Goal: Communication & Community: Answer question/provide support

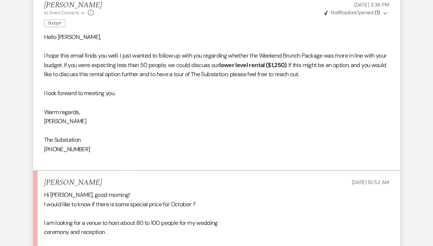
scroll to position [1128, 0]
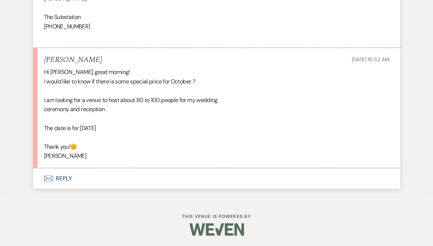
click at [65, 176] on button "Envelope Reply" at bounding box center [216, 178] width 367 height 20
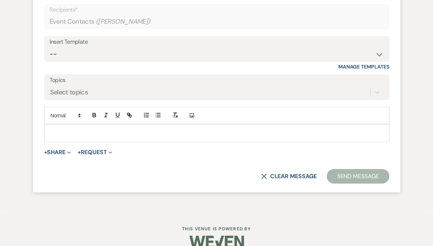
scroll to position [1323, 0]
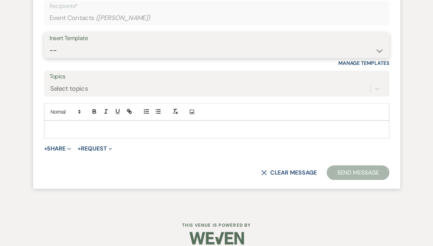
click at [78, 52] on select "-- Weven Planning Portal Introduction (Booked Events) Follow Up Contract (Pre-B…" at bounding box center [217, 50] width 335 height 14
select select "4505"
click at [50, 43] on select "-- Weven Planning Portal Introduction (Booked Events) Follow Up Contract (Pre-B…" at bounding box center [217, 50] width 335 height 14
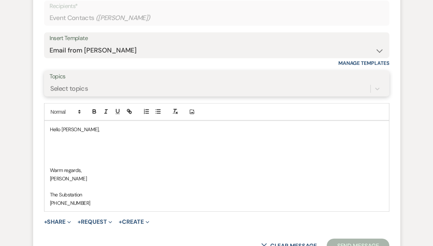
click at [78, 87] on div "Select topics" at bounding box center [69, 89] width 38 height 10
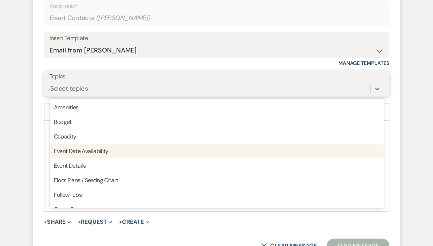
click at [98, 156] on div "Event Date Availability" at bounding box center [217, 151] width 335 height 15
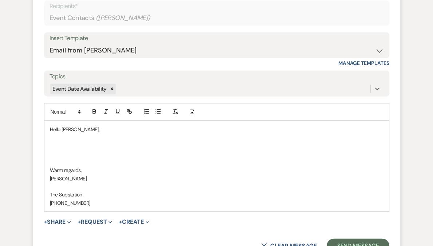
click at [82, 147] on p at bounding box center [217, 146] width 334 height 8
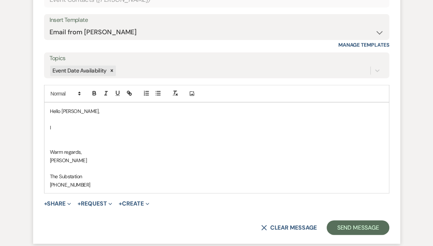
scroll to position [1360, 0]
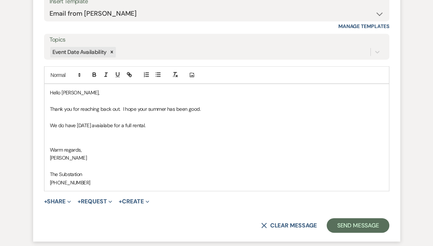
click at [126, 125] on p "We do have [DATE] avaialabe for a full rental." at bounding box center [217, 125] width 334 height 8
click at [181, 123] on p "We do have [DATE] available for a full rental." at bounding box center [217, 125] width 334 height 8
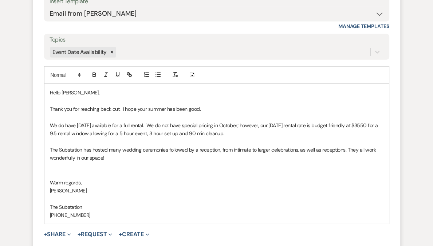
click at [264, 133] on p "We do have [DATE] available for a full rental. We do not have special pricing i…" at bounding box center [217, 129] width 334 height 16
click at [50, 149] on span "The Substation has hosted many wedding ceremonies followed by a reception, from…" at bounding box center [214, 153] width 328 height 15
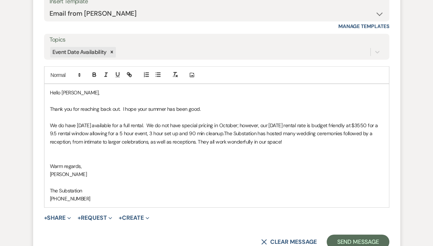
click at [82, 152] on p at bounding box center [217, 150] width 334 height 8
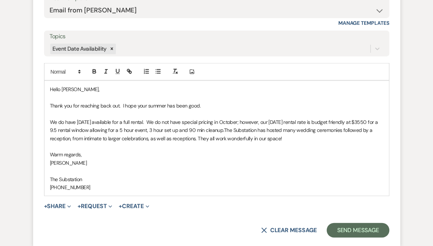
scroll to position [1369, 0]
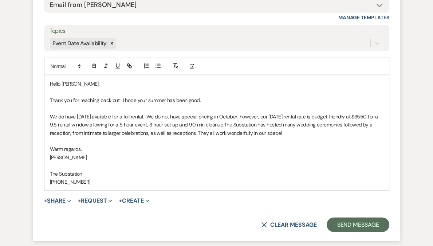
click at [53, 200] on button "+ Share Expand" at bounding box center [57, 201] width 27 height 6
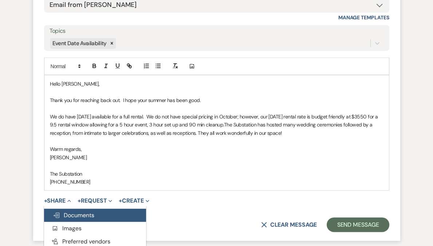
click at [66, 212] on span "Doc Upload Documents" at bounding box center [74, 215] width 42 height 8
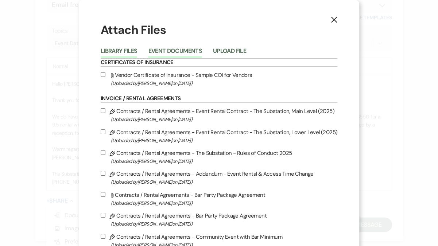
click at [186, 51] on button "Event Documents" at bounding box center [175, 53] width 54 height 10
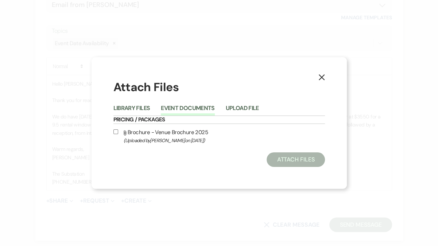
click at [159, 134] on label "Attach File Brochure - Venue Brochure 2025 (Uploaded by [PERSON_NAME] on [DATE]…" at bounding box center [218, 136] width 211 height 17
click at [118, 134] on input "Attach File Brochure - Venue Brochure 2025 (Uploaded by [PERSON_NAME] on [DATE]…" at bounding box center [115, 131] width 5 height 5
checkbox input "true"
click at [289, 157] on button "Attach Files" at bounding box center [295, 159] width 58 height 15
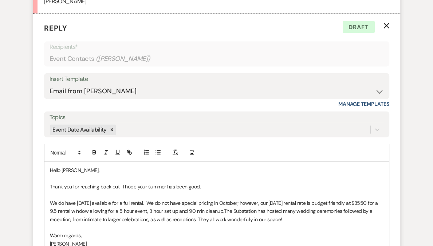
scroll to position [1357, 0]
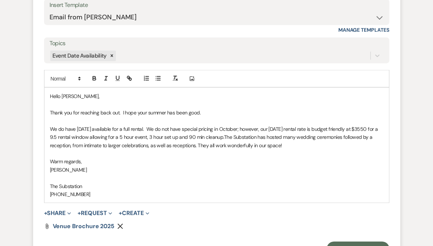
click at [215, 111] on p "Thank you for reaching back out. I hope your summer has been good." at bounding box center [217, 113] width 334 height 8
click at [117, 112] on p "Thank you for reaching back out. I hope your summer has been good. Its hard to …" at bounding box center [217, 113] width 334 height 8
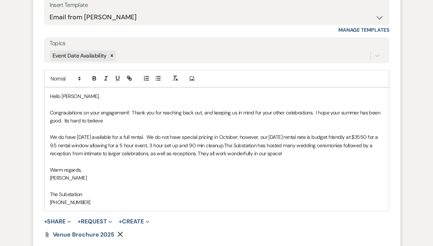
click at [60, 110] on p "Congraulations on your engagement! Thank you for reaching back out, and keeping…" at bounding box center [217, 117] width 334 height 16
click at [280, 112] on p "Congratulations on your engagement! Thank you for reaching back out, and keepin…" at bounding box center [217, 117] width 334 height 16
click at [287, 112] on p "Congratulations on your engagement! Thank you for reaching back out, and keepin…" at bounding box center [217, 117] width 334 height 16
drag, startPoint x: 316, startPoint y: 112, endPoint x: 317, endPoint y: 120, distance: 8.0
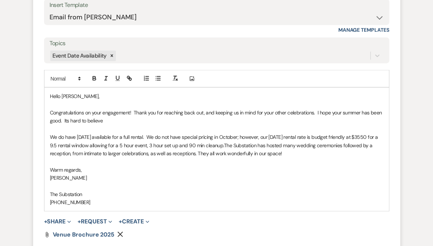
click at [317, 120] on p "Congratulations on your engagement! Thank you for reaching back out, and keepin…" at bounding box center [217, 117] width 334 height 16
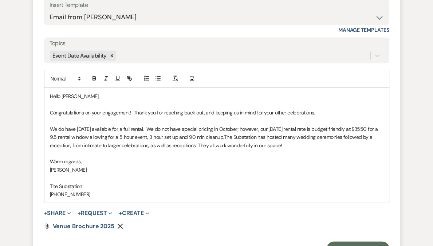
click at [189, 128] on p "We do have [DATE] available for a full rental. We do not have special pricing i…" at bounding box center [217, 137] width 334 height 24
click at [287, 129] on p "We do have [DATE] available for a full rental. Where we do not have special pri…" at bounding box center [217, 137] width 334 height 24
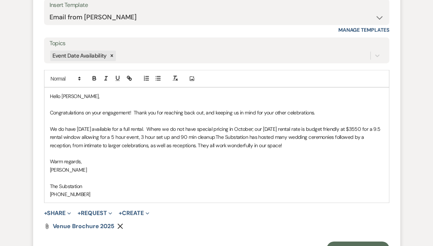
click at [78, 136] on p "We do have [DATE] available for a full rental. Where we do not have special pri…" at bounding box center [217, 137] width 334 height 24
click at [156, 137] on p "We do have [DATE] available for a full rental. Where we do not have special pri…" at bounding box center [217, 137] width 334 height 24
click at [145, 137] on p "We do have [DATE] available for a full rental. Where we do not have special pri…" at bounding box center [217, 137] width 334 height 24
click at [246, 138] on p "We do have [DATE] available for a full rental. Where we do not have special pri…" at bounding box center [217, 137] width 334 height 24
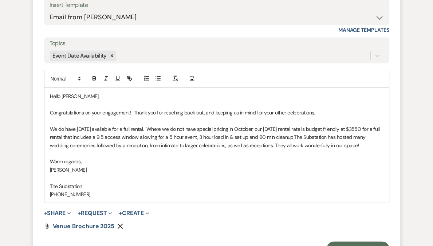
click at [324, 135] on p "We do have [DATE] available for a full rental. Where we do not have special pri…" at bounding box center [217, 137] width 334 height 24
click at [288, 144] on span "The Substation has hosted many wedding ceremonies followed by a reception, from…" at bounding box center [213, 141] width 327 height 15
click at [93, 149] on p "We do have [DATE] available for a full rental. Where we do not have special pri…" at bounding box center [217, 137] width 334 height 24
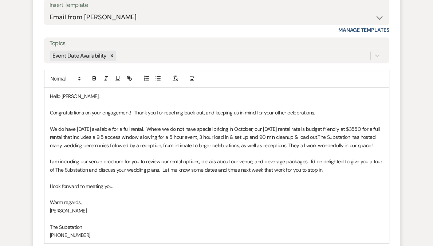
click at [139, 142] on span "The Substation has hosted many wedding ceremonies followed by a reception, from…" at bounding box center [213, 141] width 327 height 15
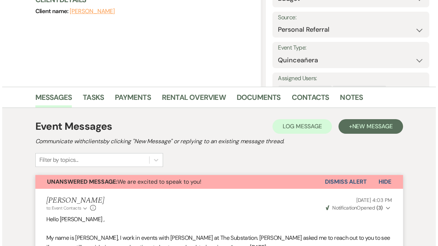
scroll to position [0, 0]
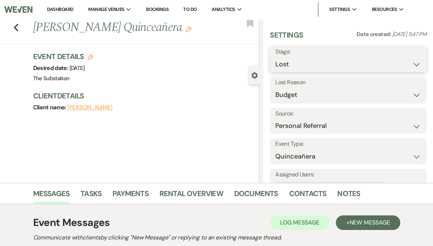
click at [319, 66] on select "Inquiry Follow Up Tour Requested Tour Confirmed Toured Proposal Sent Booked Lost" at bounding box center [348, 64] width 146 height 14
select select "1"
click at [297, 57] on select "Inquiry Follow Up Tour Requested Tour Confirmed Toured Proposal Sent Booked Lost" at bounding box center [348, 64] width 146 height 14
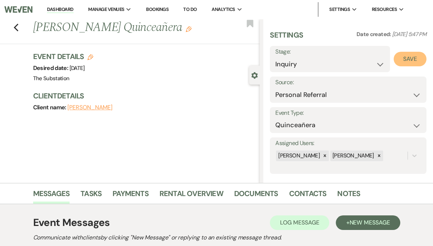
click at [411, 59] on button "Save" at bounding box center [410, 59] width 33 height 15
click at [187, 28] on icon "Edit" at bounding box center [189, 29] width 6 height 6
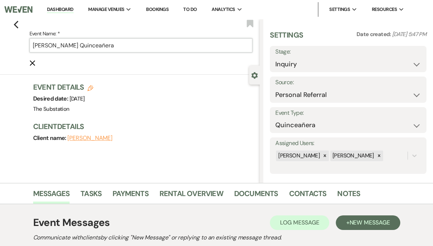
drag, startPoint x: 118, startPoint y: 48, endPoint x: 172, endPoint y: 55, distance: 54.1
click at [172, 55] on form "Event Name: * [PERSON_NAME] Quinceañera Cancel Edit" at bounding box center [141, 48] width 223 height 38
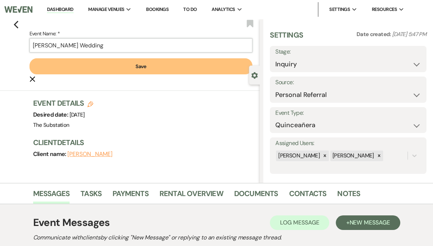
type input "[PERSON_NAME] Wedding"
click at [152, 66] on button "Save" at bounding box center [141, 66] width 223 height 16
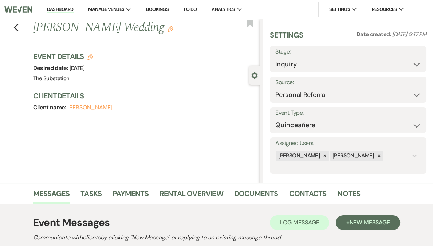
click at [91, 57] on icon "Edit" at bounding box center [90, 57] width 6 height 6
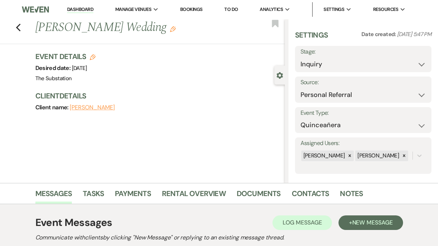
select select "802"
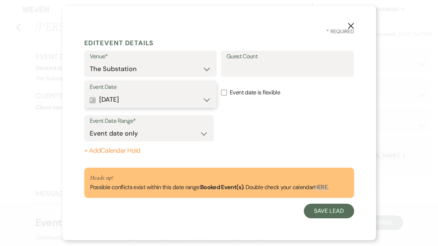
click at [144, 102] on button "Calendar [DATE] Expand" at bounding box center [151, 100] width 122 height 15
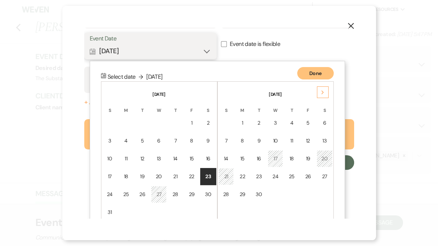
scroll to position [62, 0]
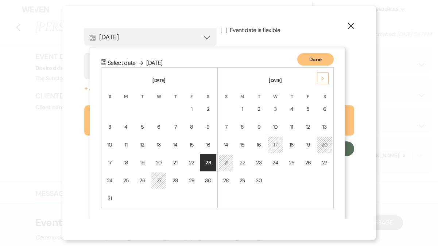
click at [321, 79] on icon "Next" at bounding box center [323, 79] width 4 height 4
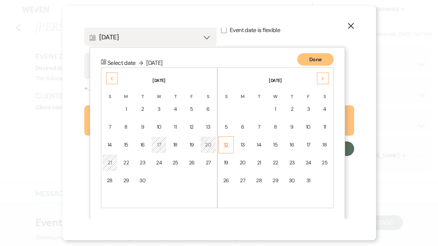
click at [228, 144] on div "12" at bounding box center [226, 145] width 6 height 8
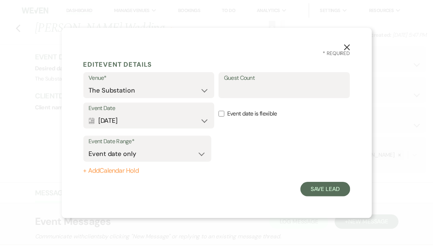
scroll to position [0, 0]
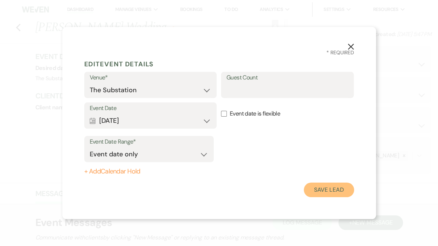
click at [320, 185] on button "Save Lead" at bounding box center [329, 190] width 50 height 15
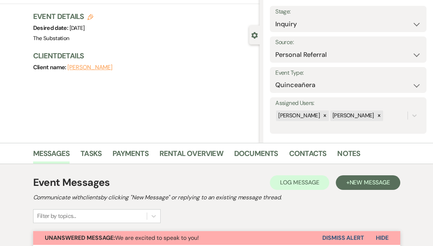
scroll to position [40, 0]
click at [353, 85] on select "Wedding Anniversary Party Baby Shower Bachelorette / Bachelor Party Birthday Pa…" at bounding box center [348, 85] width 146 height 14
select select "1"
click at [297, 78] on select "Wedding Anniversary Party Baby Shower Bachelorette / Bachelor Party Birthday Pa…" at bounding box center [348, 85] width 146 height 14
click at [408, 81] on button "Save" at bounding box center [405, 80] width 43 height 15
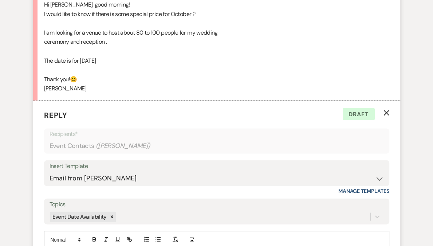
scroll to position [1388, 0]
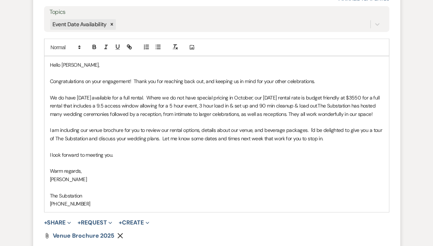
click at [140, 116] on p "We do have [DATE] available for a full rental. Where we do not have special pri…" at bounding box center [217, 106] width 334 height 24
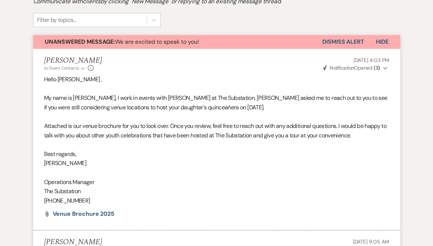
scroll to position [216, 0]
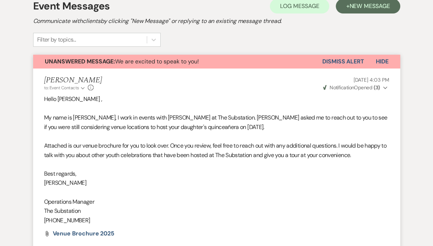
click at [152, 128] on p "My name is [PERSON_NAME], I work in events with [PERSON_NAME] at The Substation…" at bounding box center [216, 122] width 345 height 19
copy p "quinceañera"
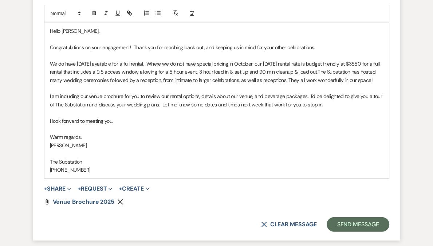
scroll to position [1372, 0]
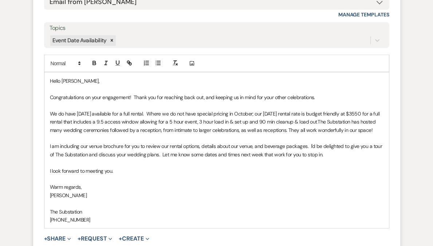
click at [329, 95] on p "Congratulations on your engagement! Thank you for reaching back out, and keepin…" at bounding box center [217, 97] width 334 height 8
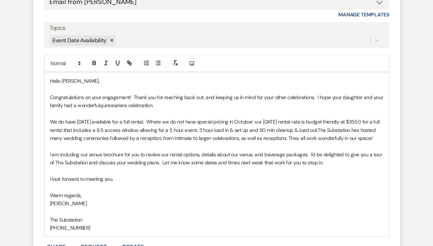
click at [180, 122] on p "We do have [DATE] available for a full rental. Where we do not have special pri…" at bounding box center [217, 130] width 334 height 24
click at [187, 120] on p "We do have [DATE] available for a full rental. Althought, we do not have specia…" at bounding box center [217, 130] width 334 height 24
click at [261, 119] on p "We do have [DATE] available for a full rental. Although, we do not have special…" at bounding box center [217, 130] width 334 height 24
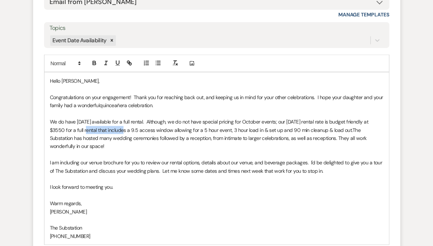
drag, startPoint x: 120, startPoint y: 129, endPoint x: 89, endPoint y: 129, distance: 31.0
click at [89, 129] on p "We do have [DATE] available for a full rental. Although, we do not have special…" at bounding box center [217, 134] width 334 height 33
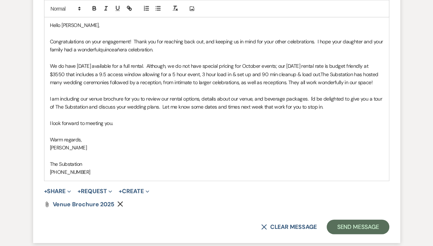
scroll to position [1464, 0]
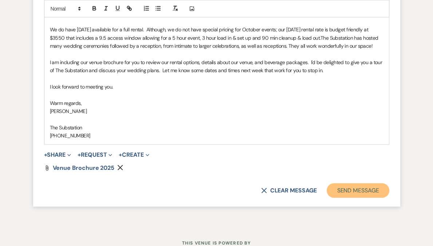
click at [363, 198] on button "Send Message" at bounding box center [358, 190] width 62 height 15
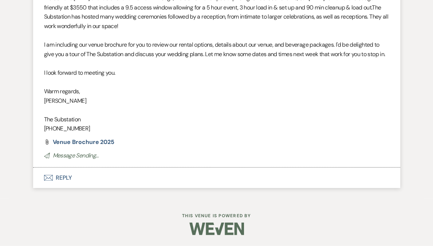
scroll to position [1388, 0]
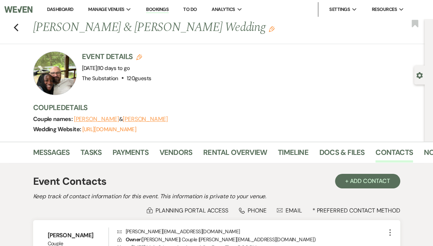
click at [73, 6] on link "Dashboard" at bounding box center [60, 9] width 26 height 6
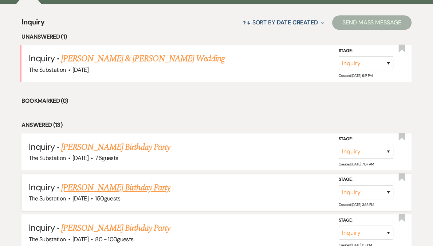
scroll to position [156, 0]
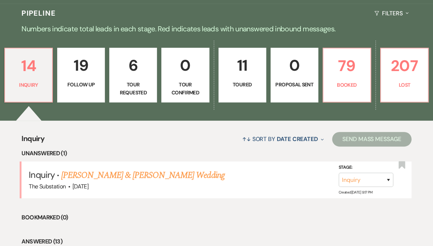
click at [93, 86] on p "Follow Up" at bounding box center [81, 85] width 38 height 8
select select "9"
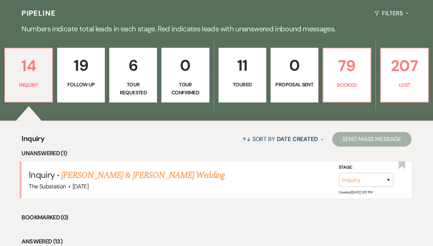
select select "9"
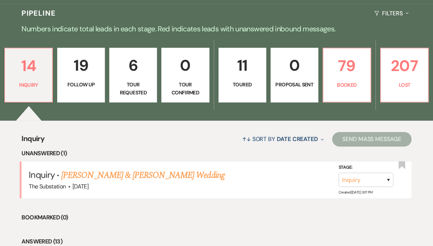
select select "9"
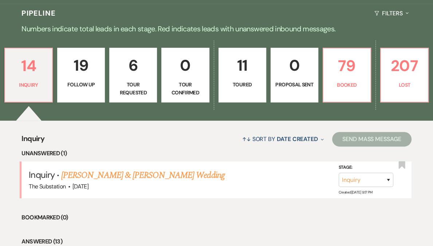
select select "9"
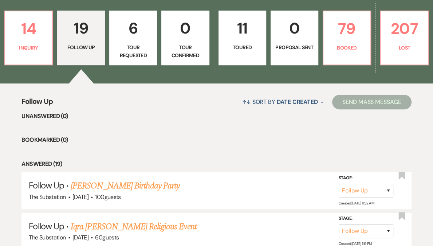
scroll to position [205, 0]
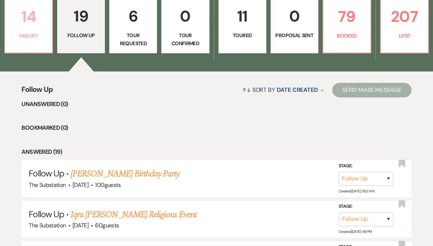
click at [47, 32] on p "Inquiry" at bounding box center [28, 36] width 38 height 8
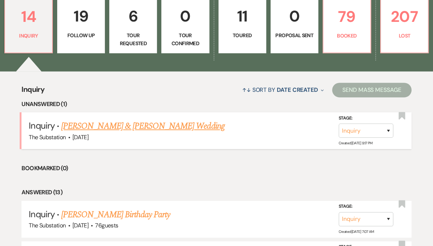
click at [135, 124] on link "Jason Magee & Kelly Wulff's Wedding" at bounding box center [142, 126] width 163 height 13
select select "5"
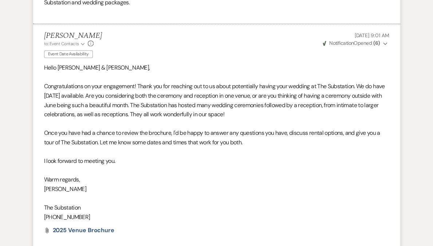
scroll to position [409, 0]
click at [297, 112] on p "Congratulations on your engagement! Thank you for reaching out to us about pote…" at bounding box center [216, 100] width 345 height 37
click at [290, 113] on p "Congratulations on your engagement! Thank you for reaching out to us about pote…" at bounding box center [216, 100] width 345 height 37
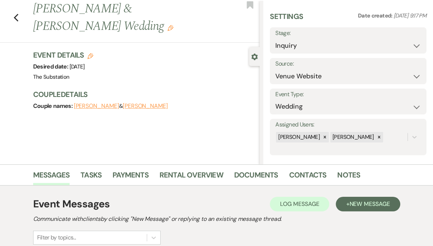
scroll to position [18, 0]
click at [19, 14] on icon "Previous" at bounding box center [15, 18] width 5 height 9
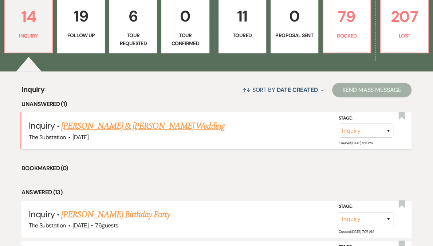
click at [132, 125] on link "Jason Magee & Kelly Wulff's Wedding" at bounding box center [142, 126] width 163 height 13
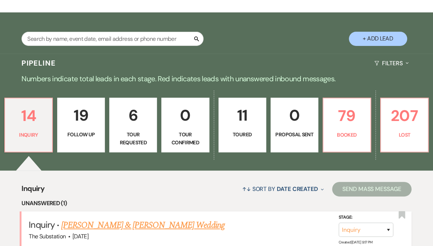
select select "5"
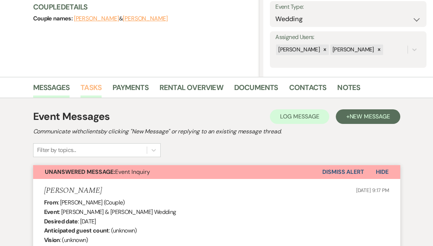
scroll to position [76, 0]
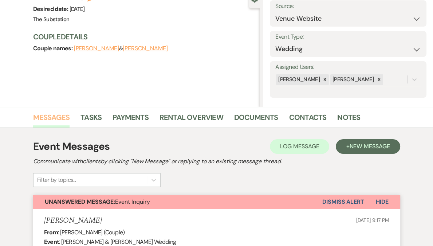
click at [60, 118] on link "Messages" at bounding box center [51, 120] width 37 height 16
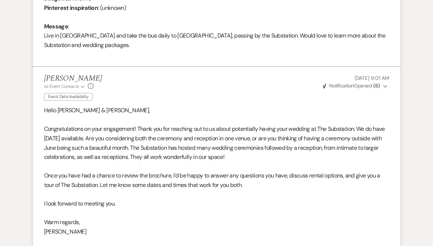
scroll to position [437, 0]
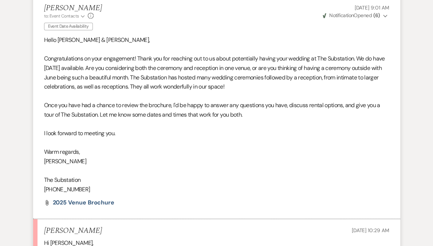
drag, startPoint x: 298, startPoint y: 88, endPoint x: 189, endPoint y: 76, distance: 109.9
click at [189, 76] on p "Congratulations on your engagement! Thank you for reaching out to us about pote…" at bounding box center [216, 72] width 345 height 37
copy p "The Substation has hosted many wedding ceremonies followed by a reception, from…"
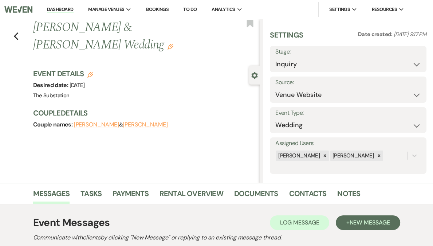
click at [73, 10] on link "Dashboard" at bounding box center [60, 9] width 26 height 7
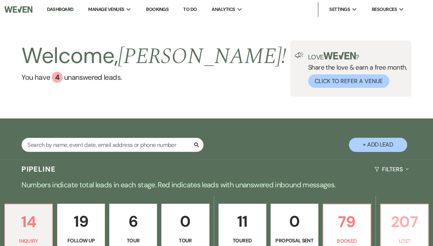
click at [386, 224] on p "207" at bounding box center [405, 222] width 38 height 24
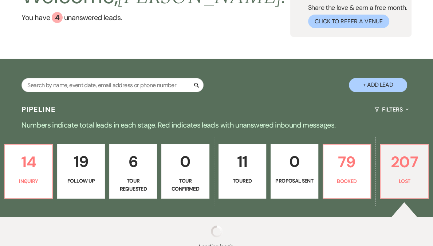
scroll to position [120, 0]
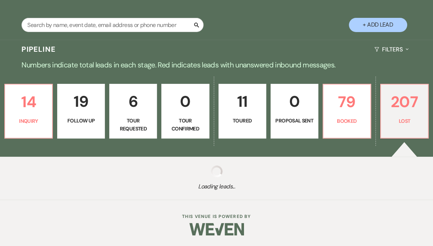
select select "8"
select select "7"
select select "8"
select select "11"
select select "8"
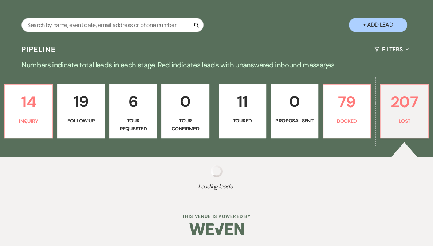
select select "7"
select select "8"
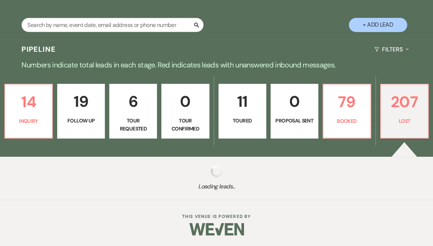
select select "8"
select select "7"
select select "8"
select select "7"
select select "8"
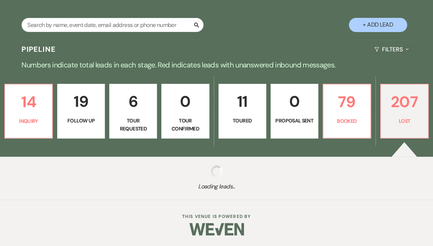
select select "8"
select select "11"
select select "8"
select select "5"
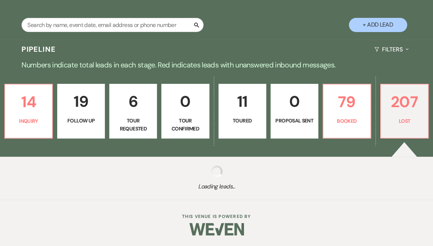
select select "8"
select select "7"
select select "8"
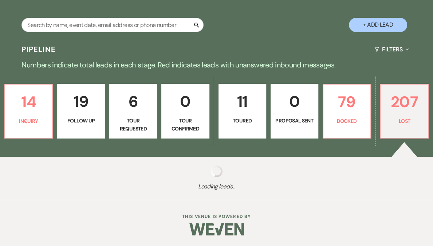
select select "5"
select select "8"
select select "5"
select select "8"
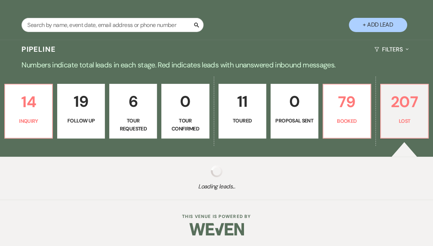
select select "5"
select select "8"
select select "5"
select select "8"
select select "5"
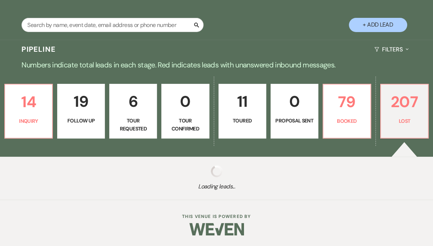
select select "8"
select select "5"
select select "8"
select select "5"
select select "8"
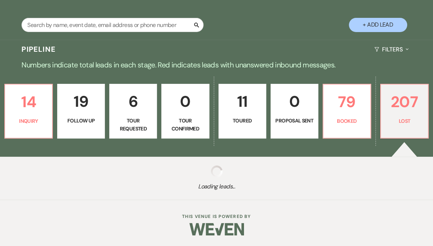
select select "6"
select select "8"
select select "5"
select select "8"
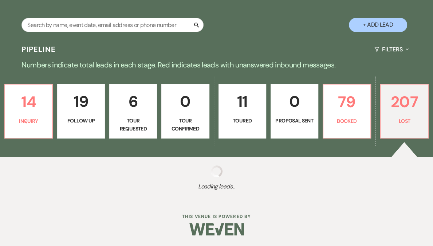
select select "8"
select select "1"
select select "8"
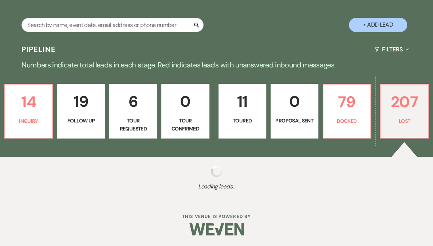
select select "8"
select select "5"
select select "8"
select select "6"
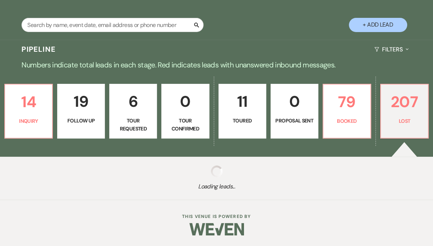
select select "8"
select select "5"
select select "8"
select select "6"
select select "8"
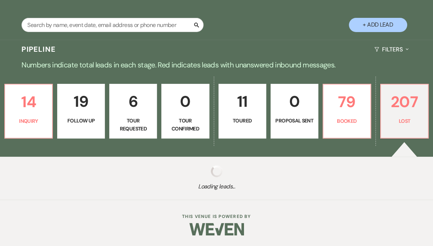
select select "5"
select select "8"
select select "6"
select select "8"
select select "5"
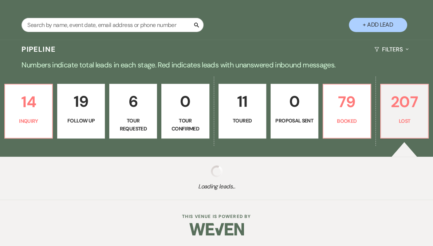
select select "8"
select select "5"
select select "8"
select select "7"
select select "8"
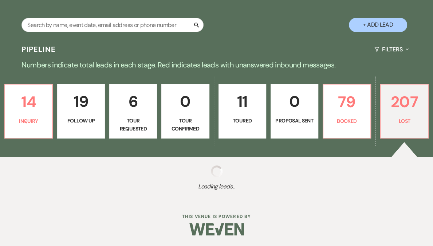
select select "9"
select select "8"
select select "1"
select select "8"
select select "5"
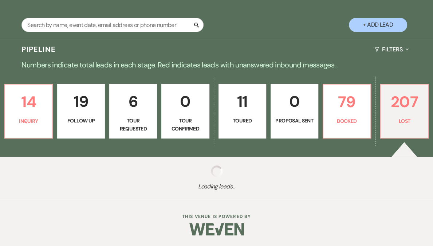
select select "8"
select select "6"
select select "8"
select select "11"
select select "8"
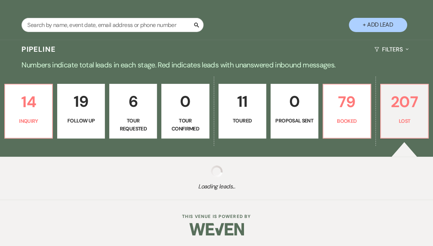
select select "6"
select select "8"
select select "9"
select select "8"
select select "5"
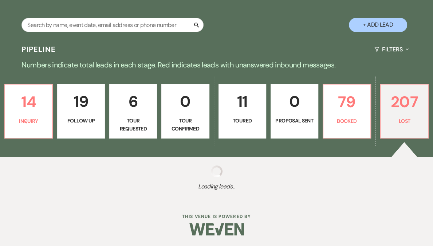
select select "8"
select select "5"
select select "8"
select select "6"
select select "8"
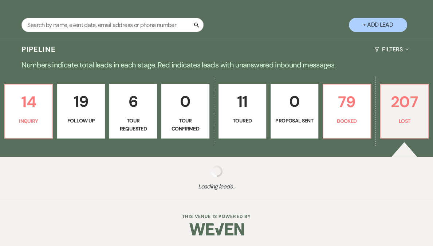
select select "5"
select select "8"
select select "6"
select select "8"
select select "5"
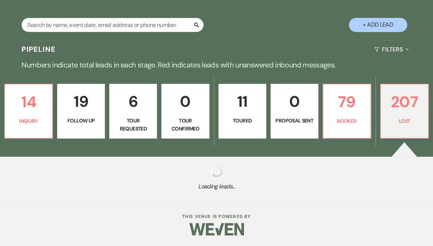
select select "8"
select select "6"
select select "8"
select select "5"
select select "8"
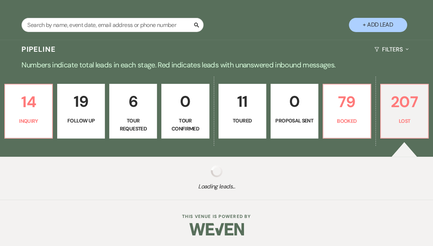
select select "6"
select select "8"
select select "5"
select select "8"
select select "5"
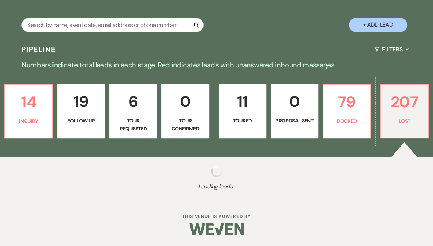
select select "8"
select select "1"
select select "8"
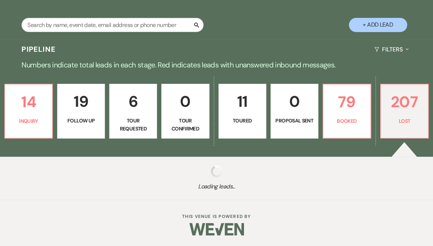
select select "5"
select select "8"
select select "5"
select select "8"
select select "1"
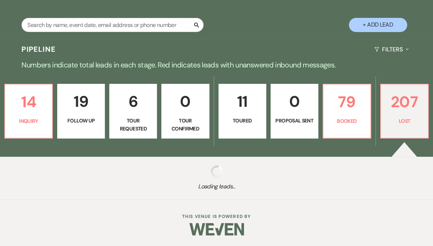
select select "8"
select select "9"
select select "8"
select select "5"
select select "8"
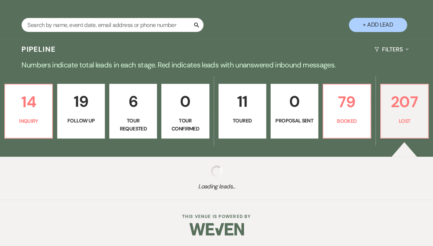
select select "8"
select select "1"
select select "8"
select select "5"
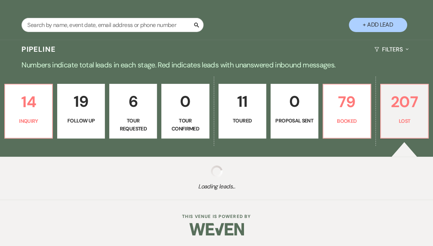
select select "8"
select select "7"
select select "8"
select select "5"
select select "8"
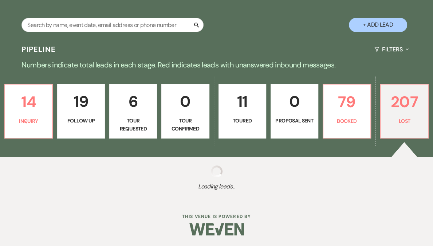
select select "5"
select select "8"
select select "1"
select select "8"
select select "1"
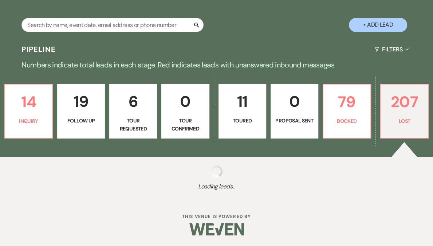
select select "8"
select select "5"
select select "8"
select select "11"
select select "8"
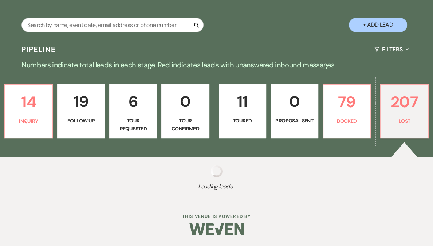
select select "11"
select select "8"
select select "10"
select select "8"
select select "1"
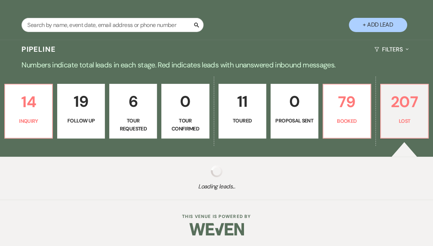
select select "8"
select select "5"
select select "8"
select select "5"
select select "8"
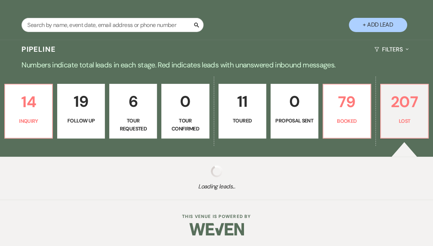
select select "5"
select select "8"
select select "5"
select select "8"
select select "5"
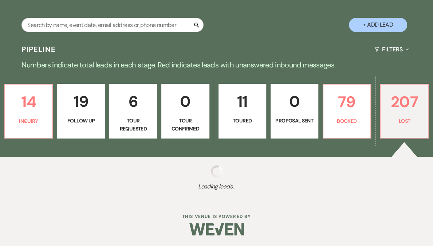
select select "8"
select select "5"
select select "8"
select select "5"
select select "8"
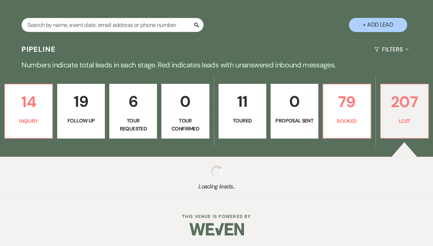
select select "6"
select select "8"
select select "5"
select select "8"
select select "10"
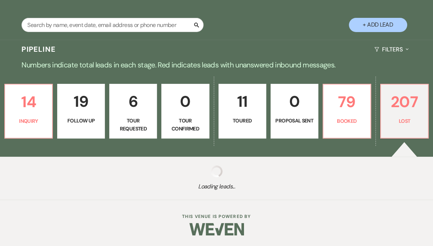
select select "8"
select select "7"
select select "8"
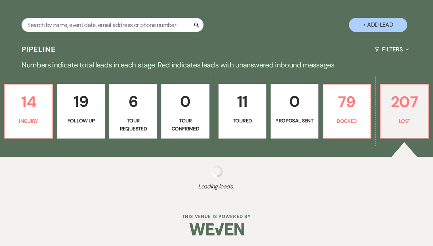
select select "6"
select select "8"
select select "6"
select select "8"
select select "7"
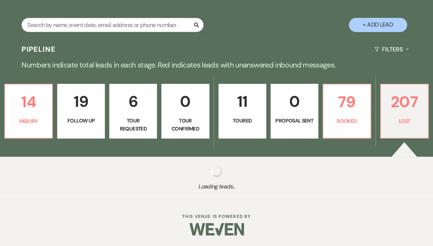
select select "8"
select select "7"
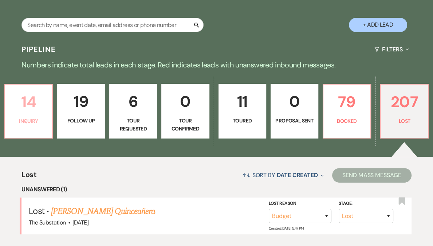
click at [48, 107] on p "14" at bounding box center [28, 102] width 38 height 24
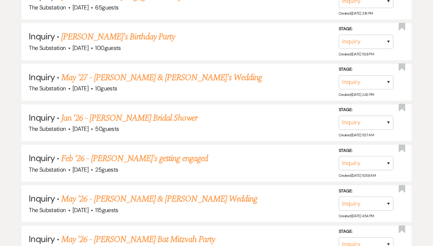
scroll to position [644, 0]
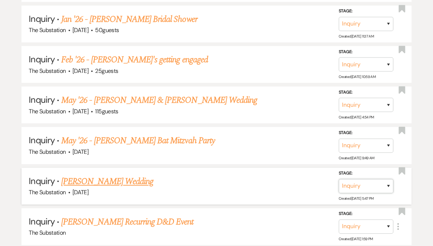
click at [367, 181] on select "Inquiry Follow Up Tour Requested Tour Confirmed Toured Proposal Sent Booked Lost" at bounding box center [366, 186] width 55 height 14
click at [339, 179] on select "Inquiry Follow Up Tour Requested Tour Confirmed Toured Proposal Sent Booked Lost" at bounding box center [366, 186] width 55 height 14
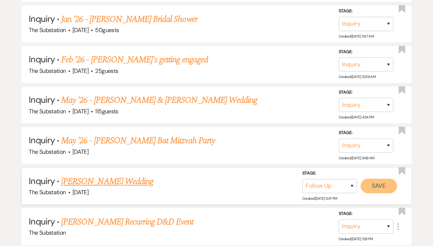
click at [379, 183] on button "Save" at bounding box center [379, 186] width 36 height 15
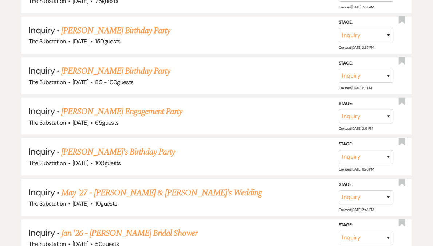
scroll to position [429, 0]
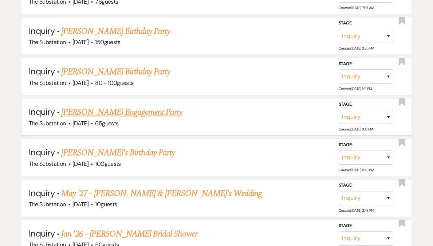
click at [125, 113] on link "Antonia Hylton's Engagement Party" at bounding box center [121, 112] width 121 height 13
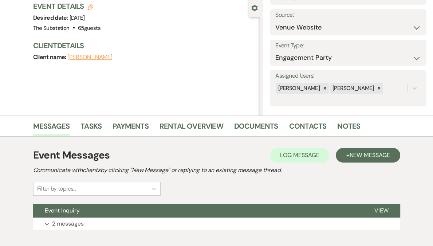
scroll to position [109, 0]
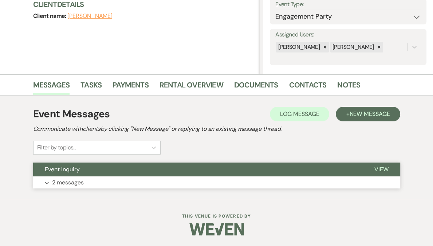
click at [108, 186] on button "Expand 2 messages" at bounding box center [216, 182] width 367 height 12
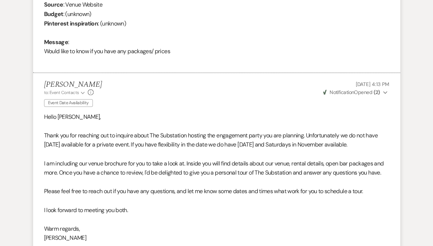
scroll to position [0, 0]
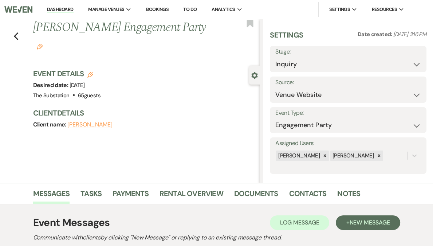
click at [73, 9] on link "Dashboard" at bounding box center [60, 9] width 26 height 7
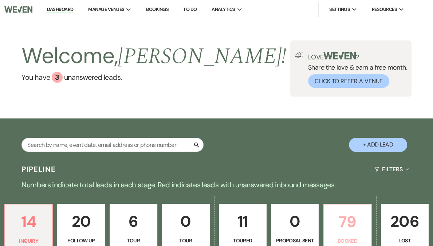
click at [331, 223] on p "79" at bounding box center [347, 222] width 38 height 24
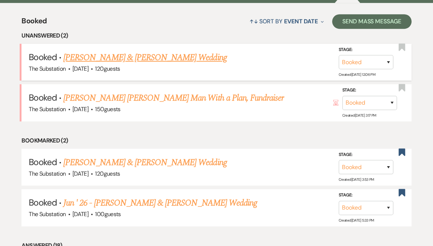
scroll to position [274, 0]
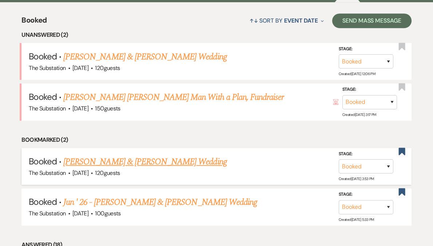
click at [156, 161] on link "Laura Hall & Colin Hennesey's Wedding" at bounding box center [144, 161] width 163 height 13
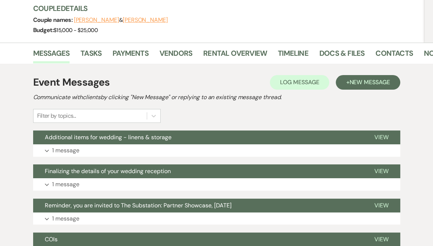
scroll to position [88, 0]
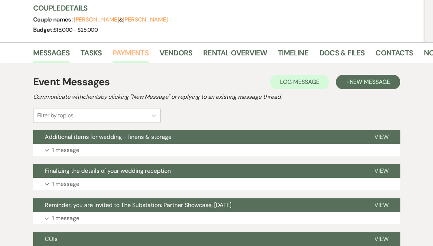
click at [147, 55] on link "Payments" at bounding box center [131, 55] width 36 height 16
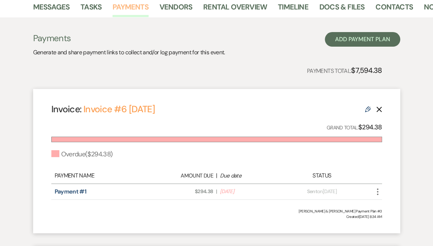
scroll to position [135, 0]
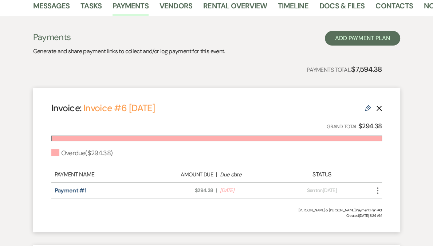
click at [381, 109] on icon "Delete" at bounding box center [379, 108] width 6 height 6
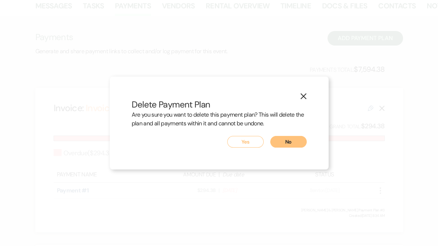
click at [254, 141] on button "Yes" at bounding box center [245, 142] width 36 height 12
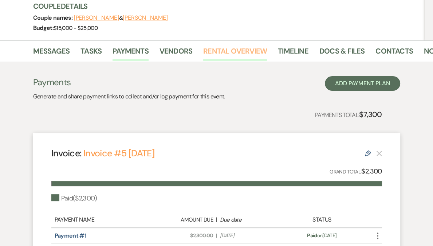
scroll to position [82, 0]
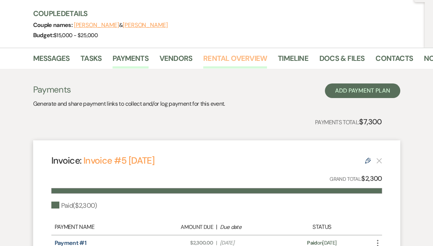
click at [253, 55] on link "Rental Overview" at bounding box center [235, 60] width 64 height 16
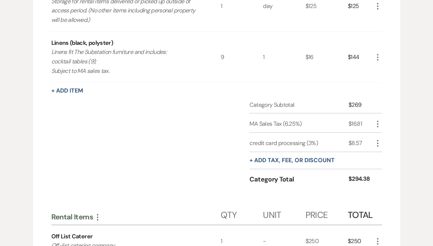
scroll to position [246, 0]
click at [377, 142] on use "button" at bounding box center [377, 143] width 1 height 7
click at [390, 167] on button "Delete Delete" at bounding box center [393, 169] width 39 height 12
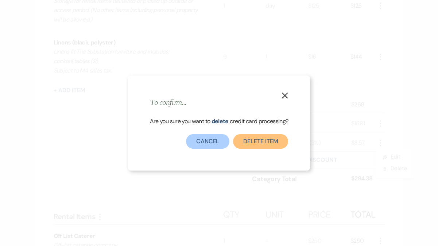
click at [266, 141] on button "Delete item" at bounding box center [260, 141] width 55 height 15
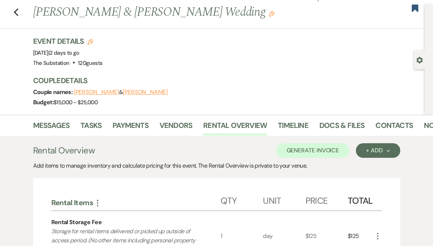
scroll to position [5, 0]
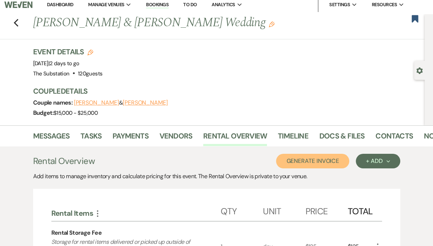
click at [320, 162] on button "Generate Invoice" at bounding box center [312, 161] width 73 height 15
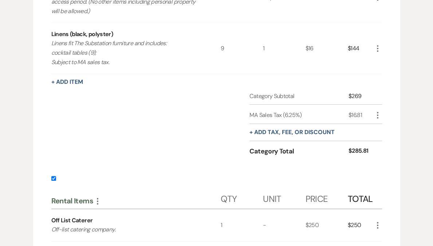
scroll to position [266, 0]
click at [52, 178] on input "checkbox" at bounding box center [53, 178] width 5 height 5
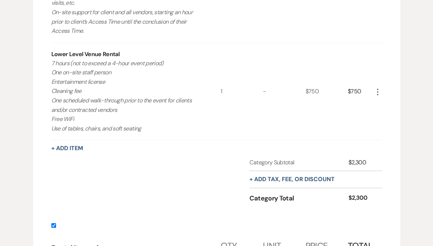
scroll to position [585, 0]
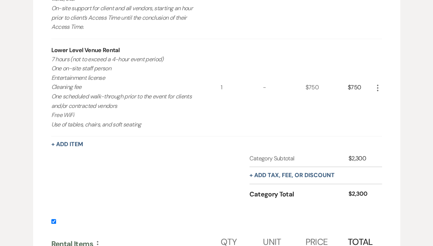
click at [54, 223] on input "checkbox" at bounding box center [53, 221] width 5 height 5
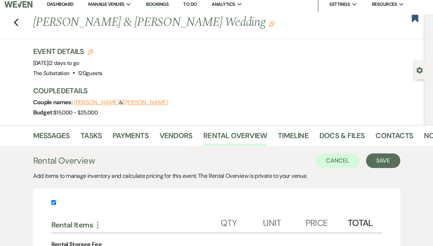
scroll to position [0, 0]
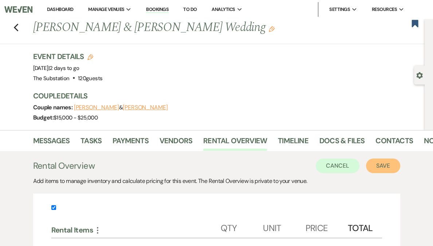
click at [383, 164] on button "Save" at bounding box center [383, 166] width 34 height 15
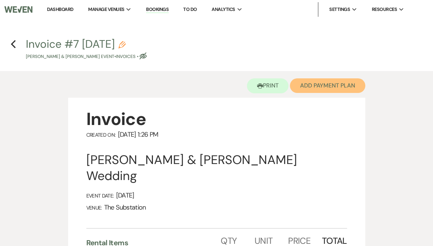
click at [314, 86] on button "Add Payment Plan" at bounding box center [327, 85] width 75 height 15
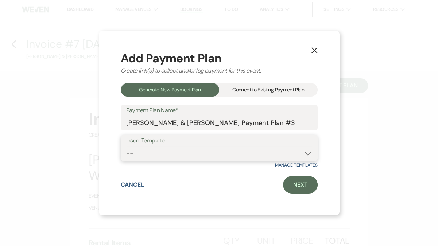
click at [189, 150] on select "-- Event Payment Plan Event Venue Rental due in full Additional Services, in fu…" at bounding box center [219, 153] width 186 height 14
click at [126, 146] on select "-- Event Payment Plan Event Venue Rental due in full Additional Services, in fu…" at bounding box center [219, 153] width 186 height 14
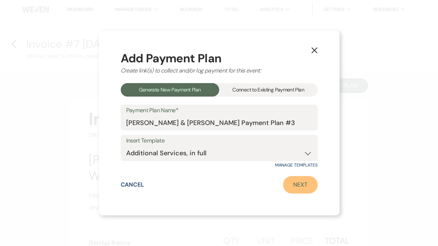
click at [297, 181] on link "Next" at bounding box center [300, 184] width 35 height 17
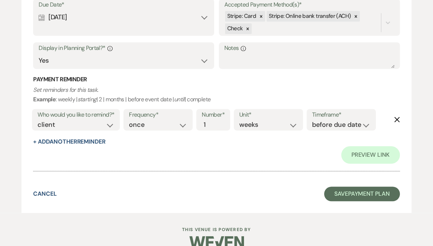
scroll to position [336, 0]
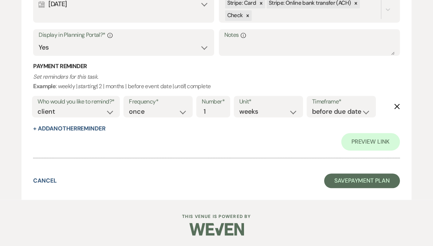
click at [189, 12] on div "Due Date* Calendar Jul 24, 2025 Expand" at bounding box center [123, 4] width 181 height 37
click at [259, 6] on div at bounding box center [261, 3] width 8 height 11
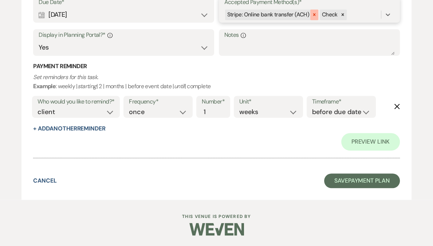
click at [313, 14] on icon at bounding box center [314, 14] width 3 height 3
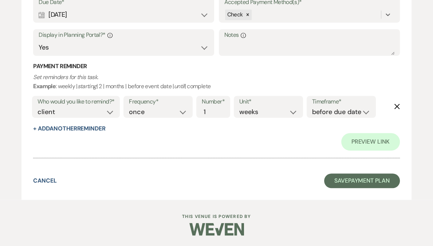
click at [171, 14] on div "Calendar Jul 24, 2025 Expand" at bounding box center [124, 15] width 170 height 14
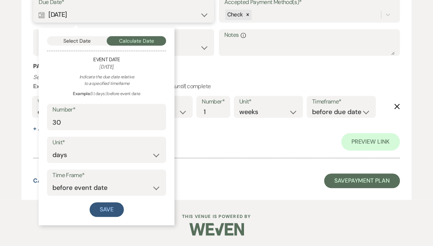
click at [85, 39] on button "Select Date" at bounding box center [77, 40] width 60 height 9
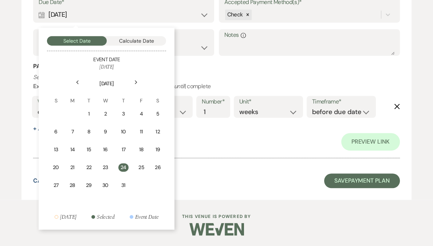
click at [135, 83] on icon "Next" at bounding box center [136, 82] width 4 height 4
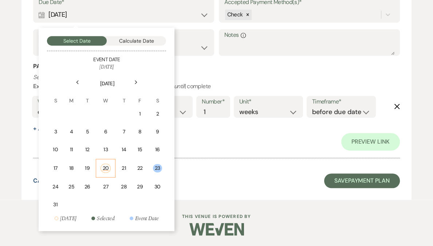
click at [109, 171] on td "20" at bounding box center [106, 168] width 20 height 19
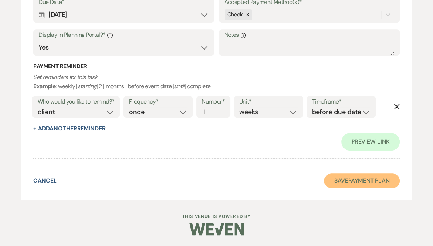
click at [358, 181] on button "Save Payment Plan" at bounding box center [362, 180] width 76 height 15
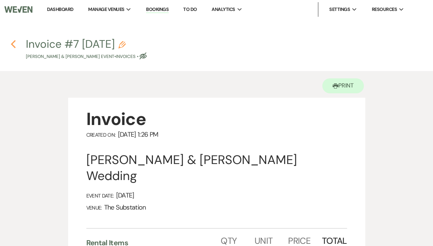
click at [13, 44] on icon "Previous" at bounding box center [13, 44] width 5 height 9
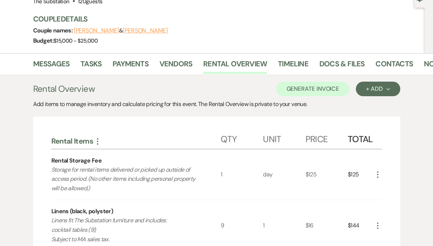
scroll to position [34, 0]
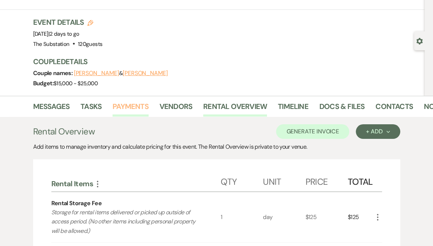
click at [138, 106] on link "Payments" at bounding box center [131, 109] width 36 height 16
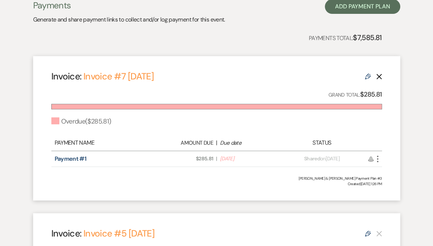
scroll to position [167, 0]
click at [378, 160] on icon "More" at bounding box center [378, 158] width 9 height 9
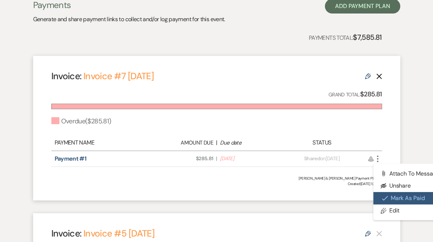
click at [394, 195] on button "Check Mark Mark as Paid" at bounding box center [411, 198] width 74 height 12
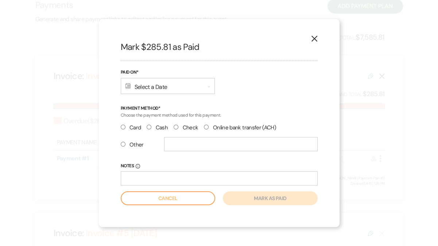
click at [173, 92] on div "Calendar Select a Date Expand" at bounding box center [168, 86] width 94 height 16
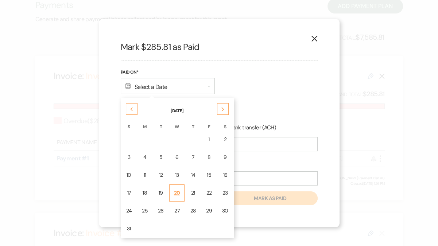
click at [175, 192] on div "20" at bounding box center [177, 193] width 6 height 8
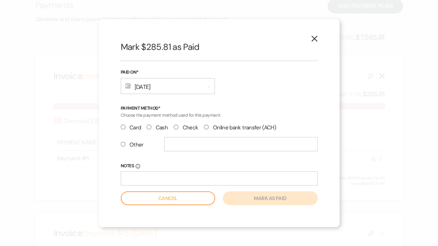
click at [187, 129] on label "Check" at bounding box center [185, 128] width 24 height 10
click at [178, 129] on input "Check" at bounding box center [175, 127] width 5 height 5
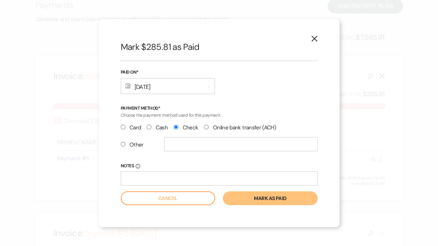
click at [267, 200] on button "Mark as paid" at bounding box center [270, 198] width 94 height 14
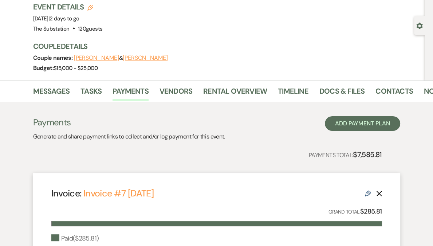
scroll to position [0, 0]
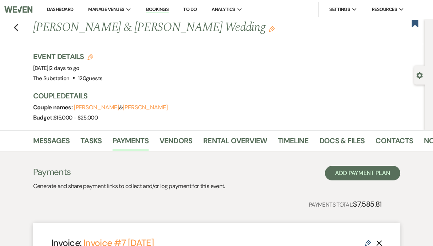
click at [73, 11] on link "Dashboard" at bounding box center [60, 9] width 26 height 6
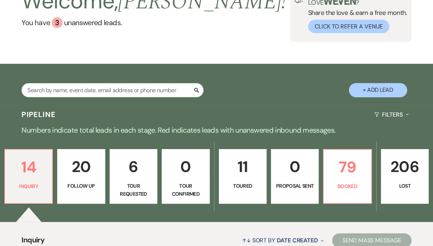
scroll to position [128, 0]
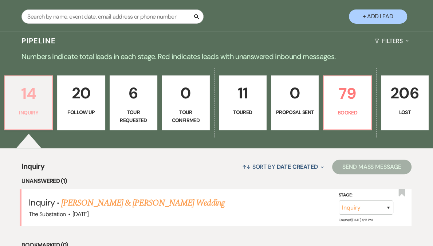
click at [48, 97] on p "14" at bounding box center [28, 93] width 38 height 24
click at [330, 110] on p "Booked" at bounding box center [347, 113] width 38 height 8
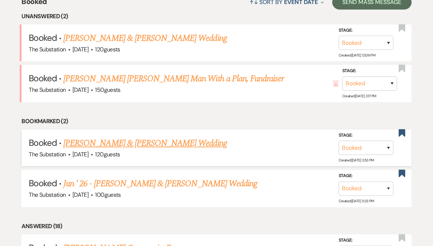
scroll to position [293, 0]
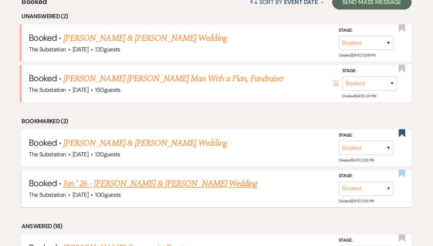
click at [403, 172] on use "button" at bounding box center [402, 172] width 7 height 7
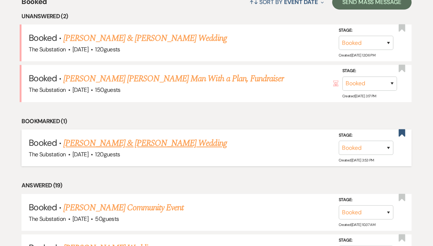
click at [173, 141] on link "Laura Hall & Colin Hennesey's Wedding" at bounding box center [144, 143] width 163 height 13
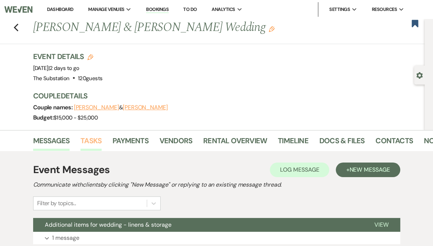
click at [98, 140] on link "Tasks" at bounding box center [91, 143] width 21 height 16
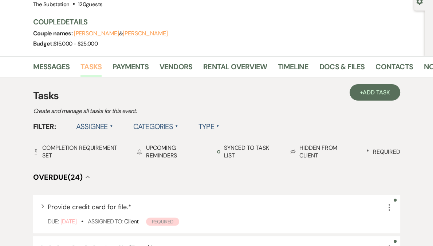
scroll to position [115, 0]
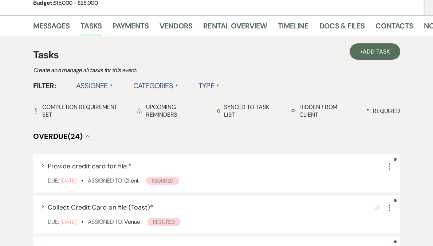
click at [102, 86] on label "Assignee ▲" at bounding box center [94, 85] width 37 height 13
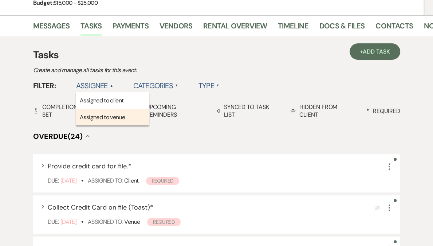
click at [110, 114] on li "Assigned to venue" at bounding box center [112, 117] width 73 height 17
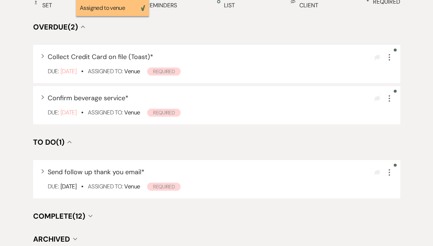
scroll to position [0, 0]
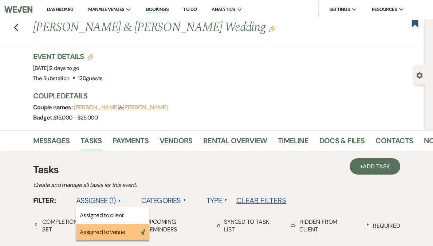
click at [73, 10] on link "Dashboard" at bounding box center [60, 9] width 26 height 6
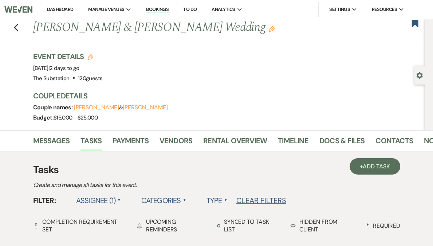
scroll to position [1, 0]
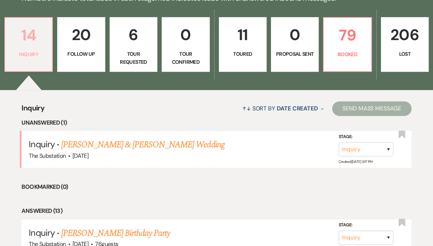
click at [48, 49] on link "14 Inquiry" at bounding box center [28, 44] width 48 height 55
click at [127, 146] on link "Jason Magee & Kelly Wulff's Wedding" at bounding box center [142, 144] width 163 height 13
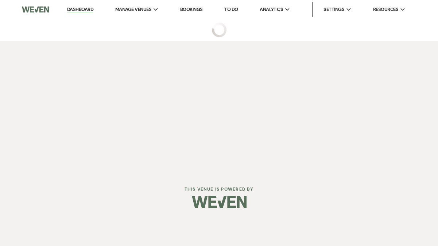
select select "5"
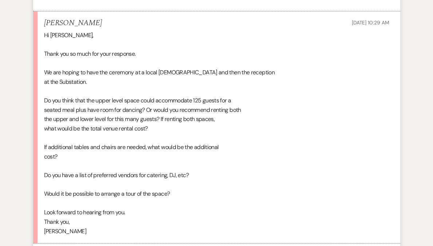
scroll to position [669, 0]
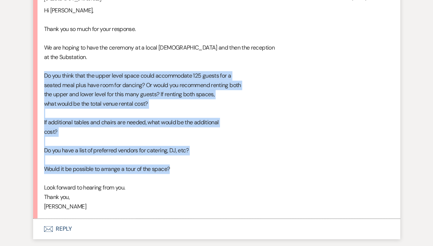
drag, startPoint x: 44, startPoint y: 75, endPoint x: 188, endPoint y: 171, distance: 172.6
click at [188, 171] on div "Hi Vickie, Thank you so much for your response. We are hoping to have the cerem…" at bounding box center [216, 108] width 345 height 205
click at [63, 226] on button "Envelope Reply" at bounding box center [216, 229] width 367 height 20
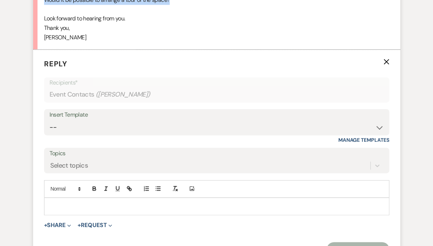
scroll to position [840, 0]
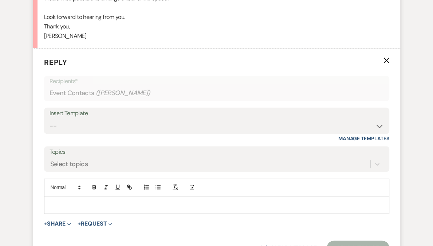
click at [69, 201] on p at bounding box center [217, 205] width 334 height 8
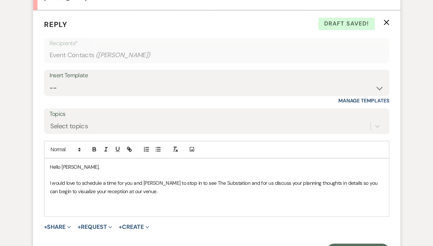
scroll to position [878, 0]
click at [140, 191] on p "I would love to schedule a time for you and Jason to stop in to see The Substat…" at bounding box center [217, 186] width 334 height 16
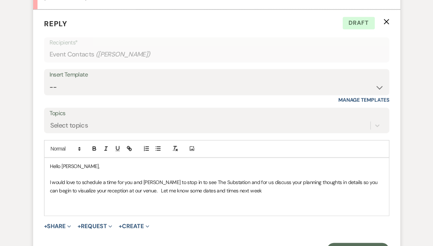
click at [212, 190] on p "I would love to schedule a time for you and Jason to stop in to see The Substat…" at bounding box center [217, 186] width 334 height 16
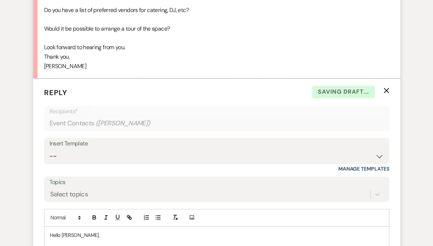
scroll to position [691, 0]
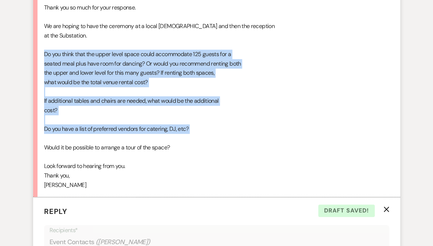
drag, startPoint x: 43, startPoint y: 53, endPoint x: 197, endPoint y: 134, distance: 174.4
click at [197, 134] on li "Kelly Wulff Aug 20, 2025, 10:29 AM Hi Vickie, Thank you so much for your respon…" at bounding box center [216, 81] width 367 height 232
copy div "Do you think that the upper level space could accommodate 125 guests for a seat…"
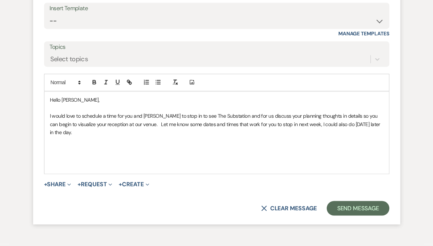
scroll to position [972, 0]
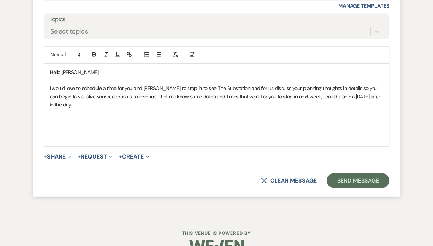
click at [80, 117] on p at bounding box center [217, 121] width 334 height 8
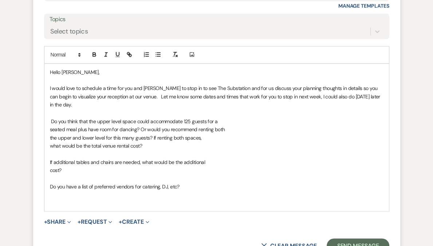
click at [385, 99] on div "Hello Kelly, I would love to schedule a time for you and Jason to stop in to se…" at bounding box center [216, 138] width 345 height 148
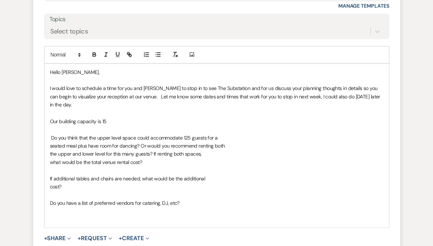
click at [69, 117] on p "Our building capacity is 15" at bounding box center [217, 121] width 334 height 8
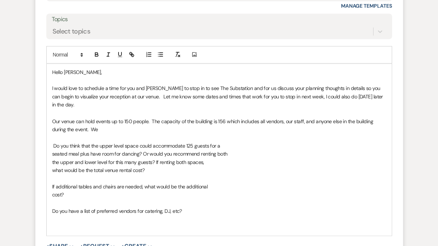
click at [70, 117] on p "Our venue can hold events up to 150 people. The capacity of the building is 156…" at bounding box center [219, 125] width 334 height 16
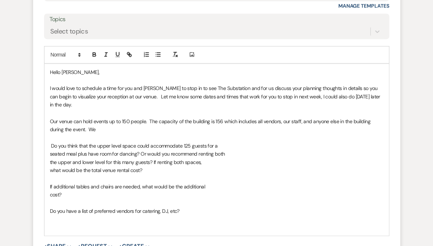
click at [97, 117] on p "Our venue can hold events up to 150 people. The capacity of the building is 156…" at bounding box center [217, 125] width 334 height 16
click at [110, 117] on p "Our venue can hold events up to 150 people. The capacity of the building is 156…" at bounding box center [217, 125] width 334 height 16
click at [134, 118] on p "Our venue can hold events with up to 150 people. The capacity of the building i…" at bounding box center [217, 125] width 334 height 16
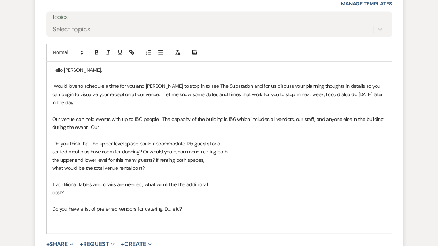
scroll to position [979, 0]
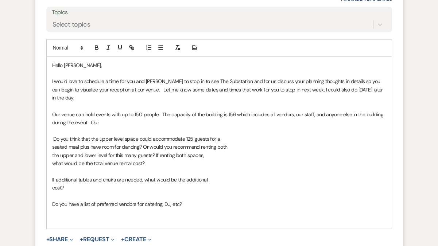
click at [94, 113] on p "Our venue can hold events with up to 150 people. The capacity of the building i…" at bounding box center [219, 118] width 334 height 16
click at [123, 113] on p "Our venue can hold events with up to 150 people. The capacity of the building i…" at bounding box center [219, 118] width 334 height 16
click at [155, 113] on p "Our venue can hold events with up to 150 people. The capacity of the building i…" at bounding box center [219, 118] width 334 height 16
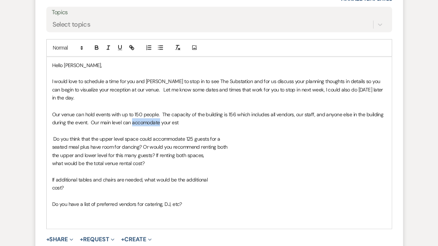
click at [155, 113] on p "Our venue can hold events with up to 150 people. The capacity of the building i…" at bounding box center [219, 118] width 334 height 16
